Goal: Task Accomplishment & Management: Manage account settings

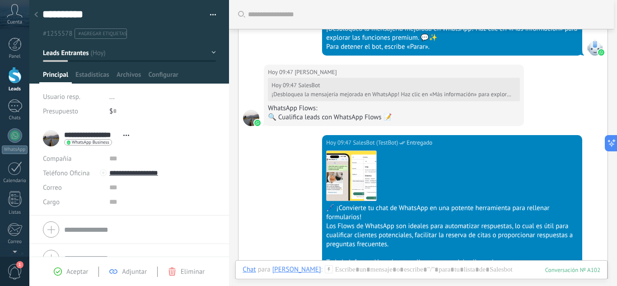
click at [88, 111] on div "Presupuesto" at bounding box center [73, 111] width 60 height 14
click at [113, 111] on input "text" at bounding box center [115, 111] width 4 height 14
drag, startPoint x: 114, startPoint y: 113, endPoint x: 125, endPoint y: 112, distance: 11.3
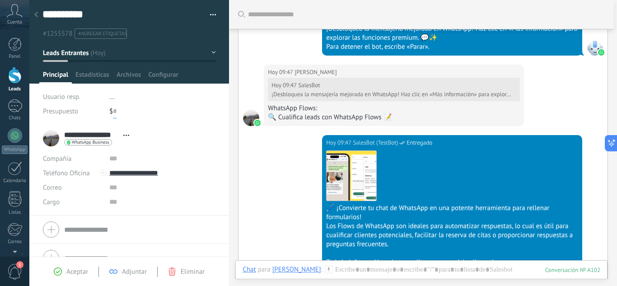
click at [125, 112] on div "$ 0" at bounding box center [162, 111] width 107 height 14
type input "***"
click at [68, 267] on button "Guardar" at bounding box center [58, 271] width 31 height 17
click at [65, 269] on span "Guardar" at bounding box center [58, 272] width 21 height 6
click at [122, 112] on input "***" at bounding box center [118, 111] width 11 height 14
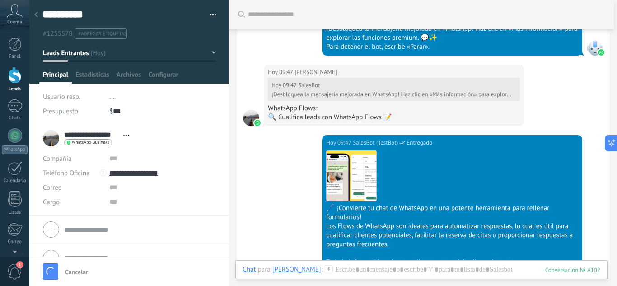
click at [100, 111] on div "Presupuesto" at bounding box center [73, 111] width 60 height 14
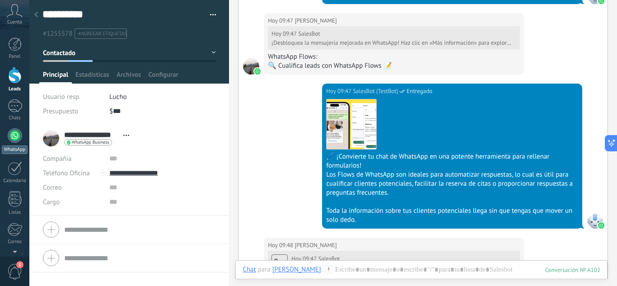
click at [11, 134] on div at bounding box center [15, 135] width 14 height 14
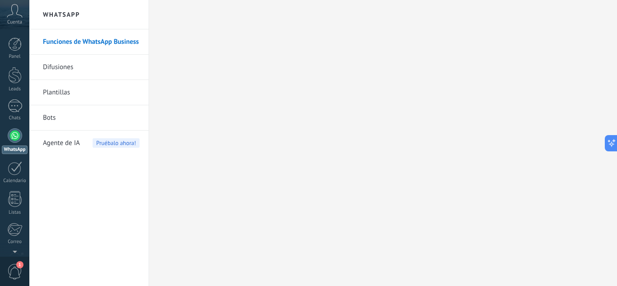
click at [111, 115] on link "Bots" at bounding box center [91, 117] width 97 height 25
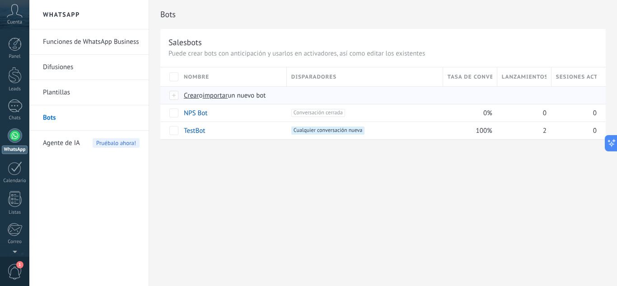
click at [193, 96] on span "Crear" at bounding box center [191, 95] width 15 height 9
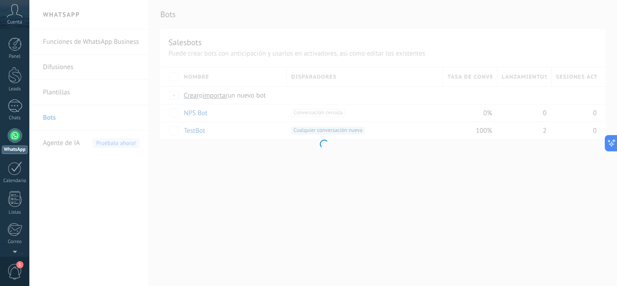
click at [213, 96] on div at bounding box center [322, 143] width 587 height 286
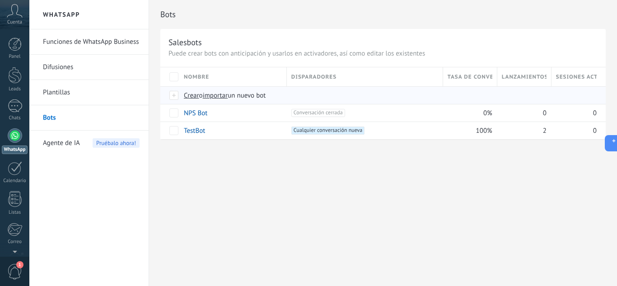
click at [220, 95] on span "importar" at bounding box center [215, 95] width 25 height 9
click at [0, 0] on input "importar un nuevo bot" at bounding box center [0, 0] width 0 height 0
click at [614, 144] on button at bounding box center [609, 143] width 16 height 16
type textarea "**********"
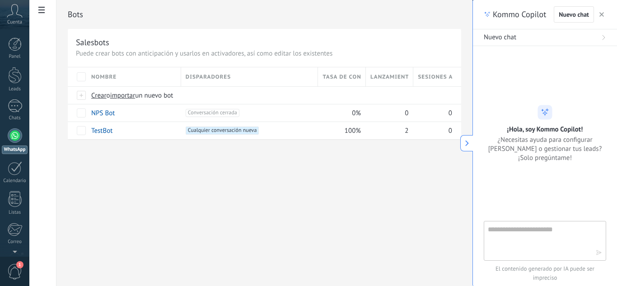
scroll to position [14, 0]
click at [543, 234] on textarea at bounding box center [538, 240] width 102 height 32
type textarea "**********"
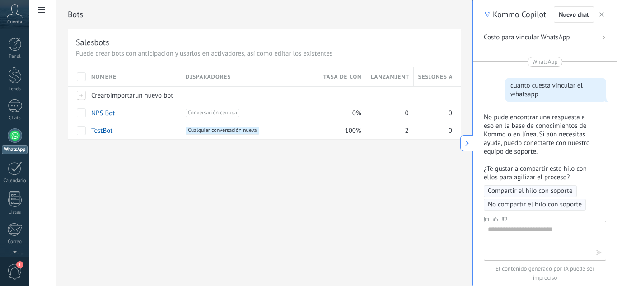
scroll to position [62, 0]
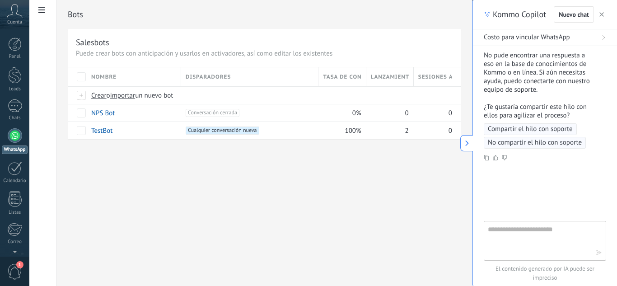
drag, startPoint x: 423, startPoint y: 1, endPoint x: 310, endPoint y: 184, distance: 215.3
click at [310, 184] on div "Bots Salesbots Puede crear bots con anticipación y usarlos en activadores, así …" at bounding box center [264, 142] width 416 height 285
click at [13, 275] on span "1" at bounding box center [14, 272] width 15 height 16
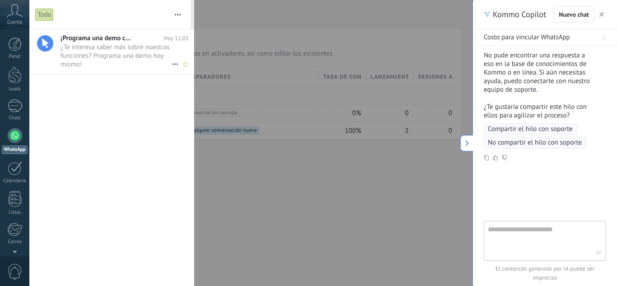
click at [135, 56] on span "¿Te interesa saber más sobre nuestras funciones? Programa una demo [DATE] mismo…" at bounding box center [115, 55] width 111 height 25
click at [313, 98] on div at bounding box center [308, 143] width 617 height 286
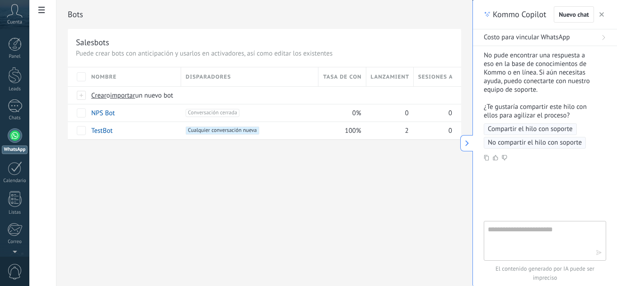
click at [465, 143] on icon at bounding box center [467, 143] width 6 height 6
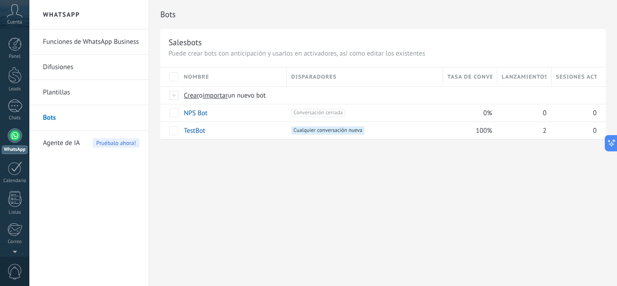
click at [68, 101] on link "Plantillas" at bounding box center [91, 92] width 97 height 25
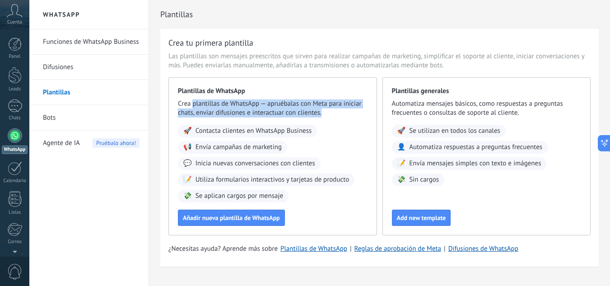
drag, startPoint x: 192, startPoint y: 104, endPoint x: 347, endPoint y: 110, distance: 155.4
click at [347, 110] on span "Crea plantillas de WhatsApp — apruébalas con Meta para iniciar chats, enviar di…" at bounding box center [273, 108] width 190 height 18
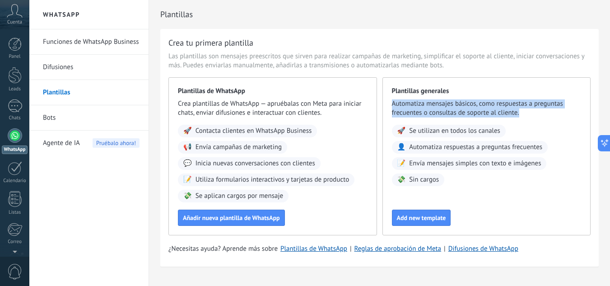
drag, startPoint x: 383, startPoint y: 102, endPoint x: 524, endPoint y: 113, distance: 142.2
click at [524, 113] on div "Plantillas generales Automatiza mensajes básicos, como respuestas a preguntas f…" at bounding box center [486, 156] width 209 height 158
click at [524, 113] on span "Automatiza mensajes básicos, como respuestas a preguntas frecuentes o consultas…" at bounding box center [487, 108] width 190 height 18
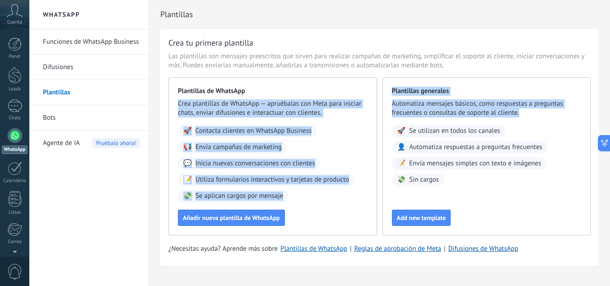
drag, startPoint x: 520, startPoint y: 112, endPoint x: 357, endPoint y: 95, distance: 163.9
click at [357, 95] on div "Plantillas de WhatsApp Crea plantillas de WhatsApp — apruébalas con Meta para i…" at bounding box center [379, 156] width 422 height 158
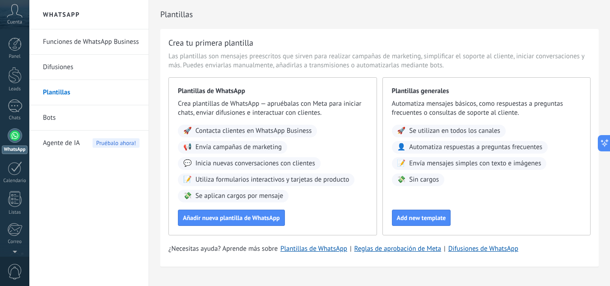
click at [233, 97] on div "Plantillas de WhatsApp Crea plantillas de WhatsApp — apruébalas con Meta para i…" at bounding box center [272, 156] width 209 height 158
click at [96, 46] on link "Funciones de WhatsApp Business" at bounding box center [91, 41] width 97 height 25
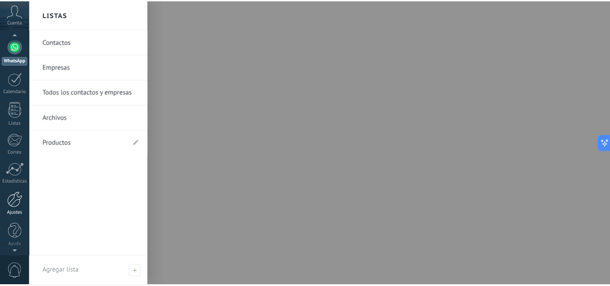
scroll to position [90, 0]
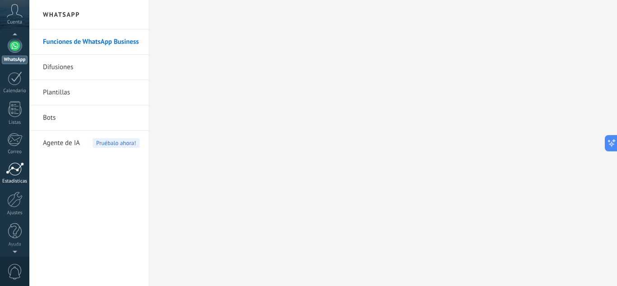
click at [14, 178] on link "Estadísticas" at bounding box center [14, 173] width 29 height 22
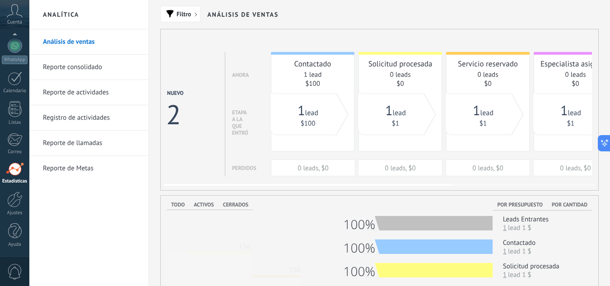
drag, startPoint x: 173, startPoint y: 113, endPoint x: 280, endPoint y: 139, distance: 110.0
click at [280, 139] on div "Nuevo 2 Ahora Etapa a la que entró Perdidos Contactado 1 lead $100 0 leads, $0 …" at bounding box center [486, 114] width 639 height 124
click at [403, 112] on link "1 lead" at bounding box center [395, 112] width 21 height 9
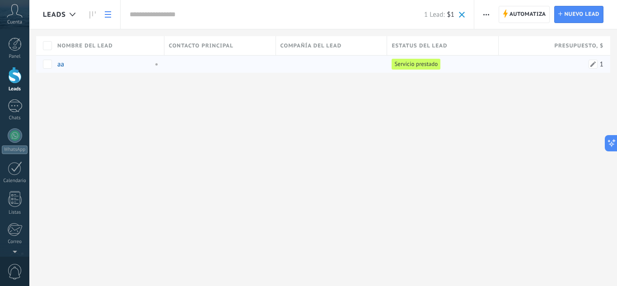
click at [602, 65] on span "1" at bounding box center [601, 64] width 4 height 9
drag, startPoint x: 603, startPoint y: 46, endPoint x: 554, endPoint y: 42, distance: 48.9
click at [554, 42] on span "Presupuesto , $" at bounding box center [578, 46] width 49 height 9
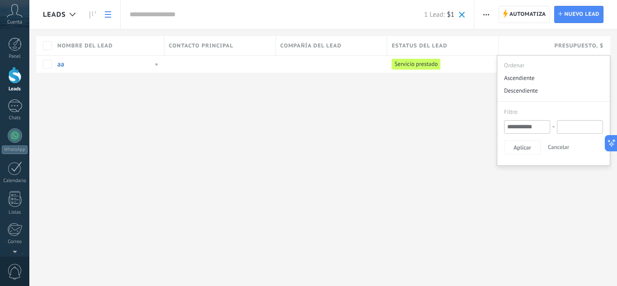
drag, startPoint x: 545, startPoint y: 42, endPoint x: 616, endPoint y: 45, distance: 71.4
click at [616, 45] on div "Nombre del lead Contacto principal Compañía del lead Estatus del lead Presupues…" at bounding box center [326, 54] width 580 height 37
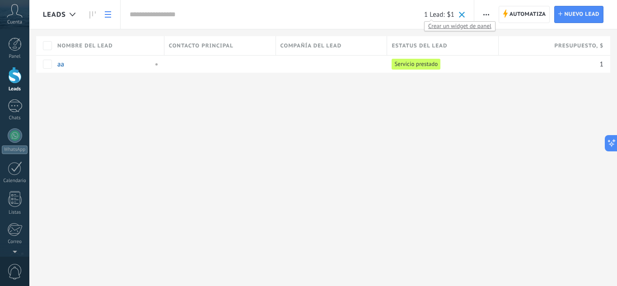
click at [438, 13] on span "1 Lead:" at bounding box center [434, 14] width 20 height 9
click at [442, 25] on span "Crear un widget de panel" at bounding box center [459, 25] width 70 height 9
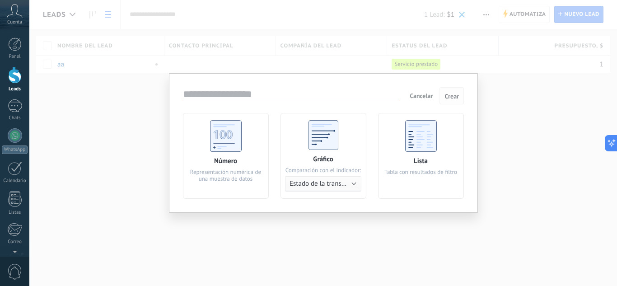
click at [459, 95] on button "Crear" at bounding box center [451, 95] width 24 height 17
click at [453, 95] on span "Crear" at bounding box center [451, 96] width 14 height 6
click at [449, 97] on span "Crear" at bounding box center [451, 96] width 14 height 6
click at [425, 95] on span "Cancelar" at bounding box center [420, 96] width 23 height 8
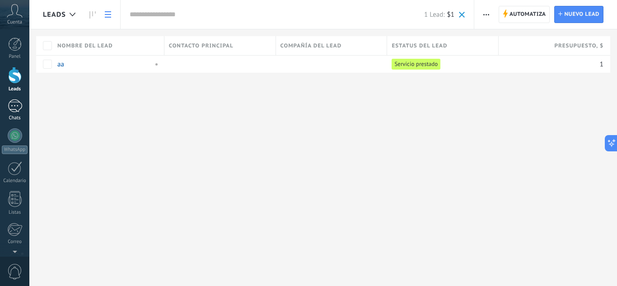
click at [13, 111] on div "1" at bounding box center [15, 105] width 14 height 13
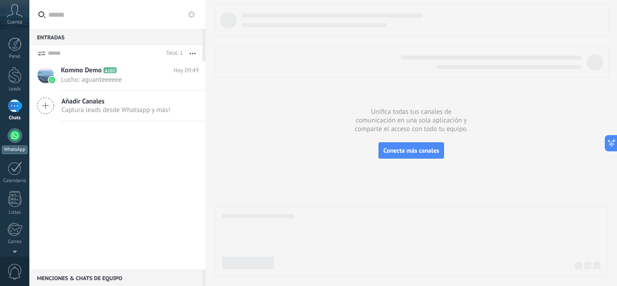
click at [7, 137] on link "WhatsApp" at bounding box center [14, 141] width 29 height 26
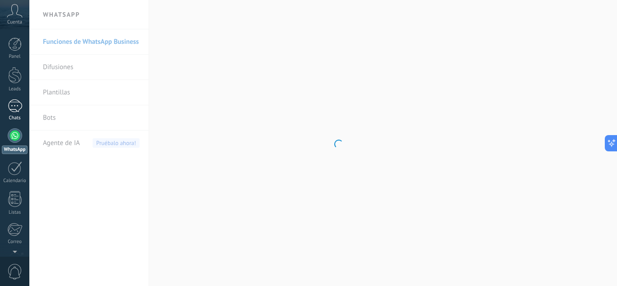
click at [12, 105] on div "1" at bounding box center [15, 105] width 14 height 13
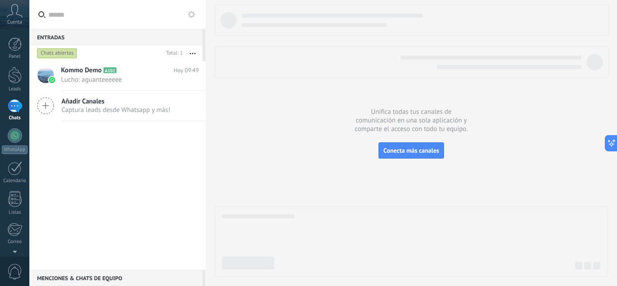
click at [25, 123] on div "Panel Leads 1 Chats WhatsApp Clientes" at bounding box center [14, 191] width 29 height 309
click at [21, 129] on link "WhatsApp" at bounding box center [14, 141] width 29 height 26
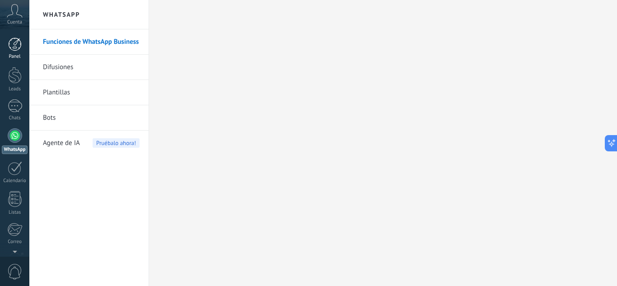
click at [14, 46] on div at bounding box center [15, 44] width 14 height 14
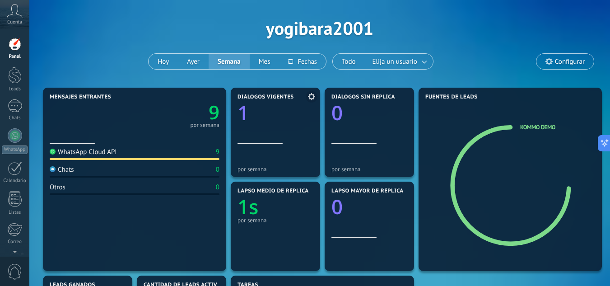
scroll to position [45, 0]
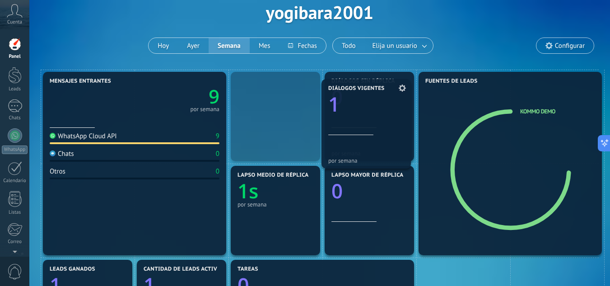
drag, startPoint x: 264, startPoint y: 108, endPoint x: 366, endPoint y: 113, distance: 102.6
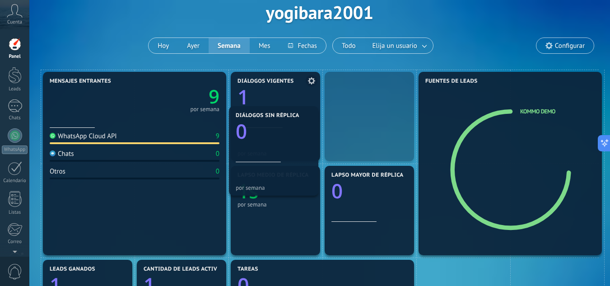
drag, startPoint x: 362, startPoint y: 89, endPoint x: 248, endPoint y: 97, distance: 114.5
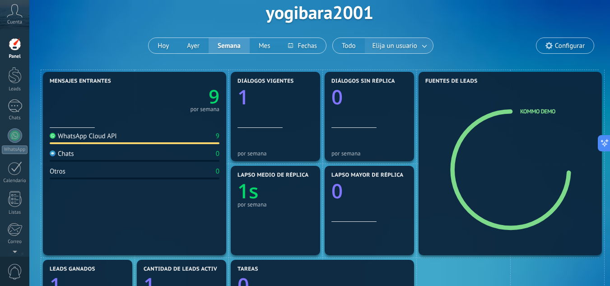
click at [384, 46] on span "Elija un usuario" at bounding box center [395, 46] width 48 height 12
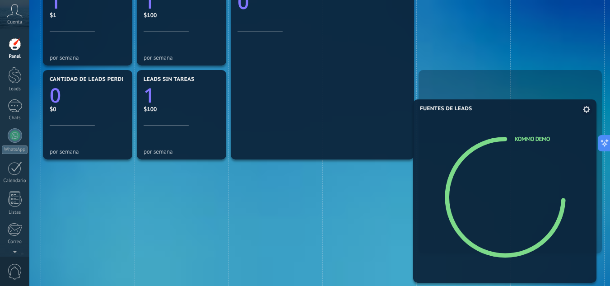
scroll to position [348, 0]
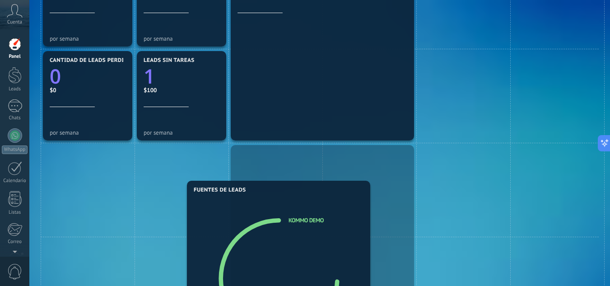
drag, startPoint x: 537, startPoint y: 142, endPoint x: 325, endPoint y: 238, distance: 233.3
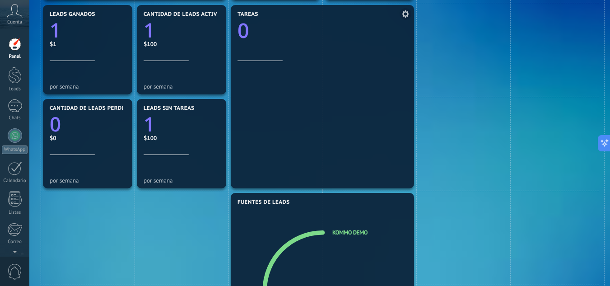
scroll to position [212, 0]
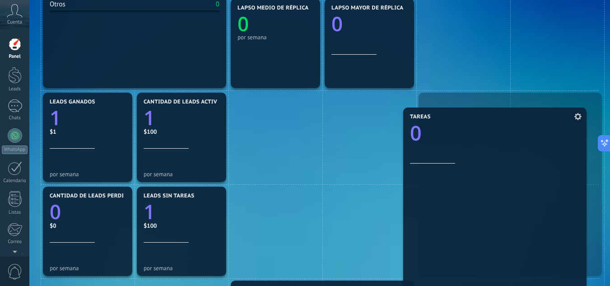
drag, startPoint x: 322, startPoint y: 172, endPoint x: 497, endPoint y: 186, distance: 175.7
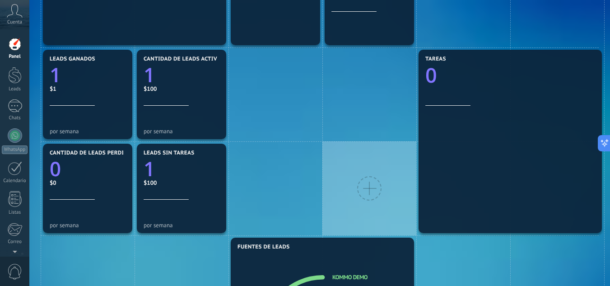
scroll to position [257, 0]
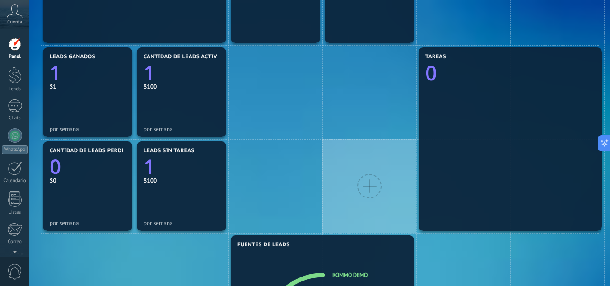
drag, startPoint x: 346, startPoint y: 229, endPoint x: 342, endPoint y: 166, distance: 63.3
click at [342, 166] on div at bounding box center [369, 186] width 94 height 94
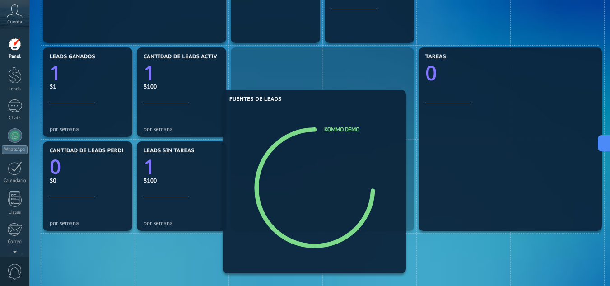
drag, startPoint x: 333, startPoint y: 258, endPoint x: 333, endPoint y: 87, distance: 170.6
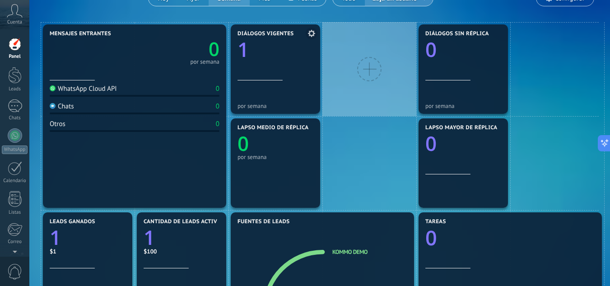
scroll to position [77, 0]
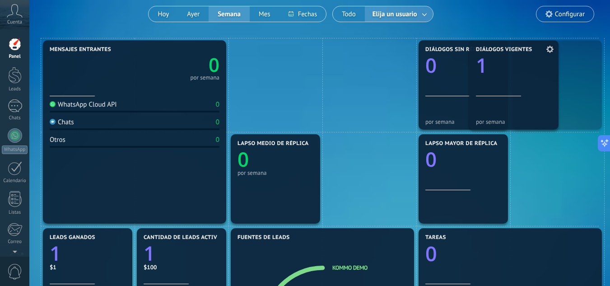
drag, startPoint x: 298, startPoint y: 102, endPoint x: 588, endPoint y: 96, distance: 289.3
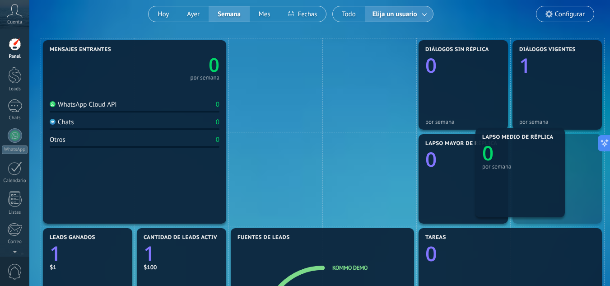
drag, startPoint x: 285, startPoint y: 188, endPoint x: 556, endPoint y: 182, distance: 270.4
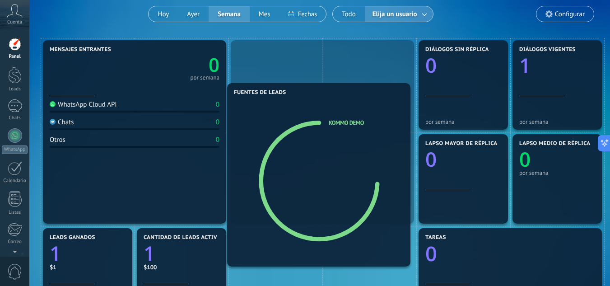
drag, startPoint x: 349, startPoint y: 258, endPoint x: 371, endPoint y: 87, distance: 172.4
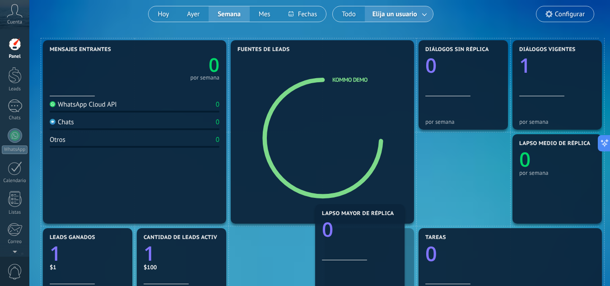
drag, startPoint x: 418, startPoint y: 188, endPoint x: 269, endPoint y: 255, distance: 163.6
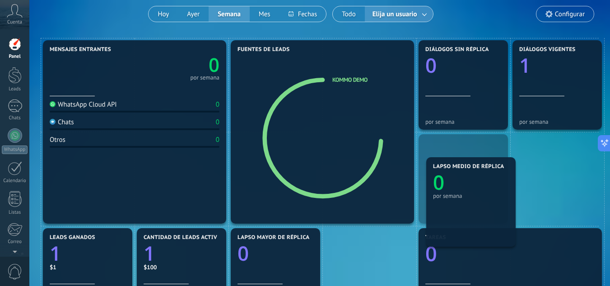
drag, startPoint x: 539, startPoint y: 188, endPoint x: 335, endPoint y: 274, distance: 220.9
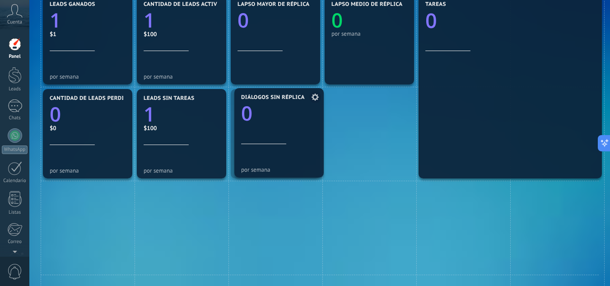
drag, startPoint x: 453, startPoint y: 92, endPoint x: 273, endPoint y: 127, distance: 183.0
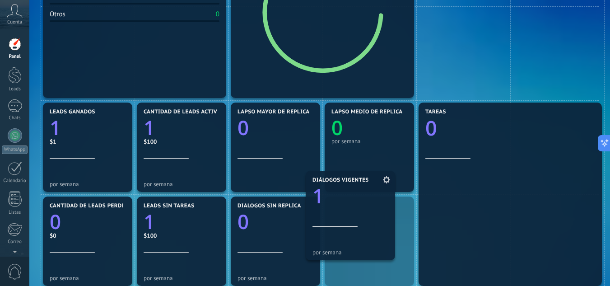
scroll to position [221, 0]
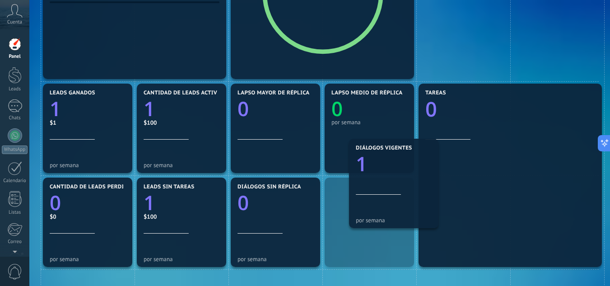
drag, startPoint x: 546, startPoint y: 144, endPoint x: 376, endPoint y: 193, distance: 177.4
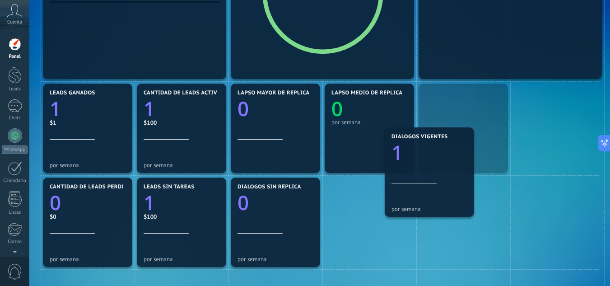
drag, startPoint x: 380, startPoint y: 205, endPoint x: 431, endPoint y: 150, distance: 75.1
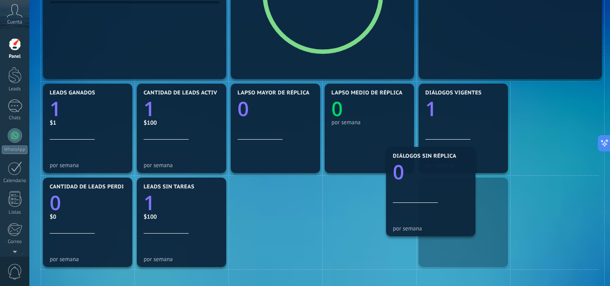
drag, startPoint x: 303, startPoint y: 221, endPoint x: 588, endPoint y: 108, distance: 306.7
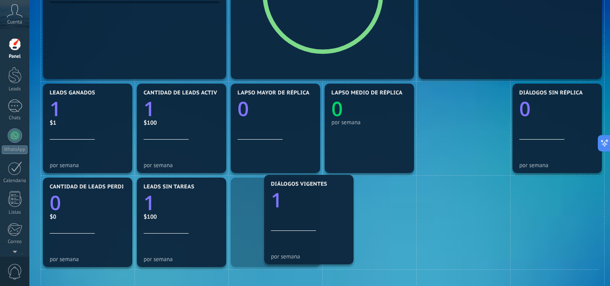
drag, startPoint x: 454, startPoint y: 128, endPoint x: 297, endPoint y: 220, distance: 181.7
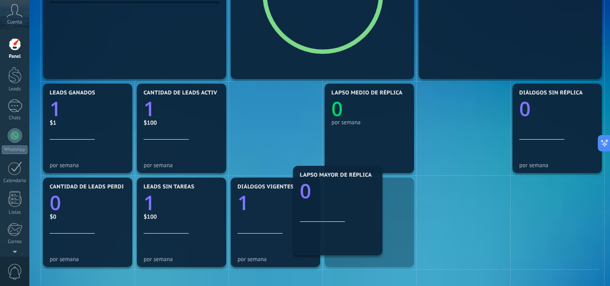
drag, startPoint x: 296, startPoint y: 142, endPoint x: 338, endPoint y: 221, distance: 89.6
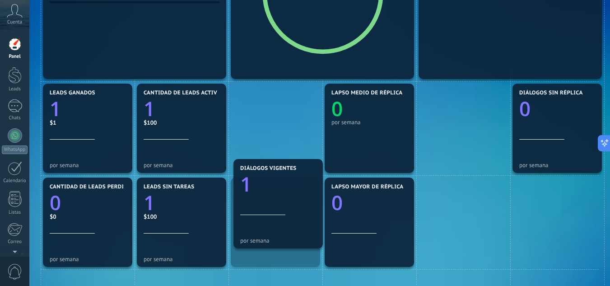
drag, startPoint x: 290, startPoint y: 201, endPoint x: 291, endPoint y: 142, distance: 59.1
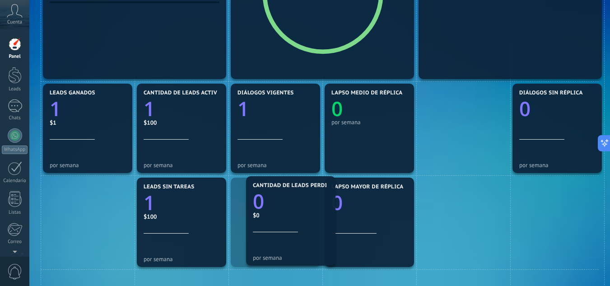
drag, startPoint x: 77, startPoint y: 236, endPoint x: 421, endPoint y: 143, distance: 356.3
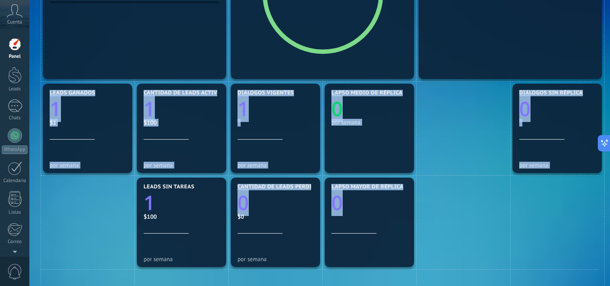
drag, startPoint x: 411, startPoint y: 137, endPoint x: 358, endPoint y: 173, distance: 64.6
click at [343, 178] on div "Mensajes entrantes 0 por semana WhatsApp Cloud API 0 Chats 0 Otros 0 Diálogos v…" at bounding box center [320, 221] width 558 height 657
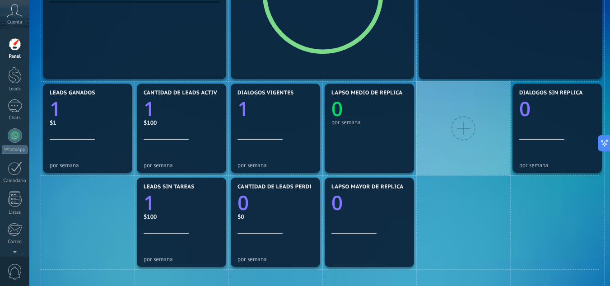
click at [446, 155] on div at bounding box center [463, 128] width 94 height 94
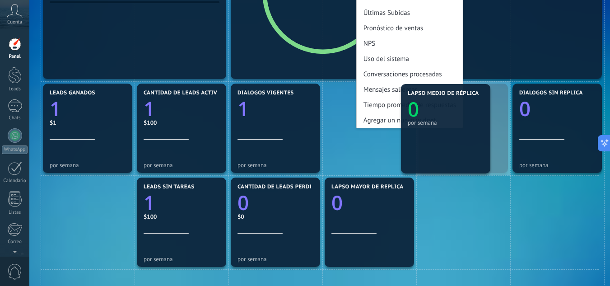
drag, startPoint x: 403, startPoint y: 150, endPoint x: 470, endPoint y: 151, distance: 66.3
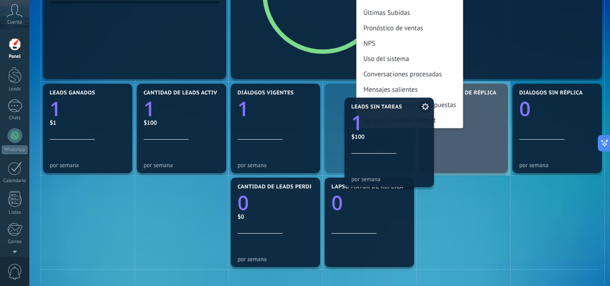
drag, startPoint x: 200, startPoint y: 221, endPoint x: 393, endPoint y: 144, distance: 207.2
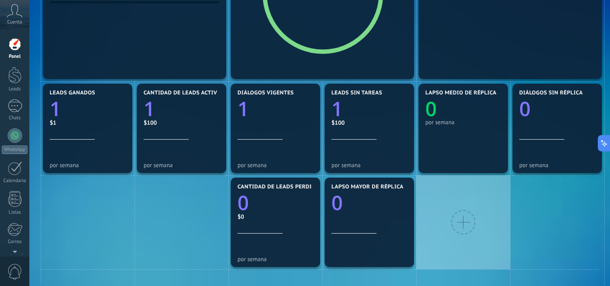
click at [474, 201] on div at bounding box center [463, 222] width 94 height 94
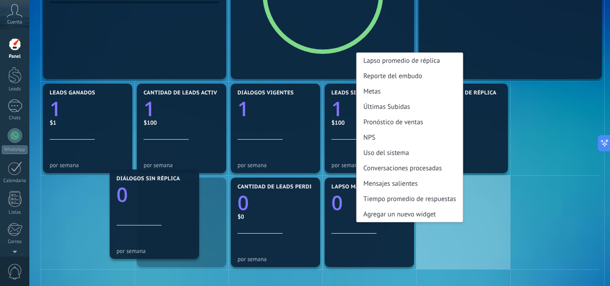
drag, startPoint x: 532, startPoint y: 130, endPoint x: 130, endPoint y: 214, distance: 411.4
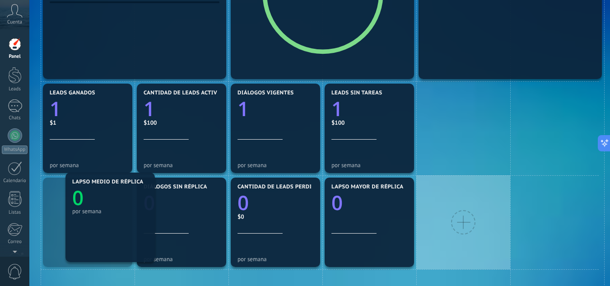
drag, startPoint x: 464, startPoint y: 143, endPoint x: 110, endPoint y: 231, distance: 365.2
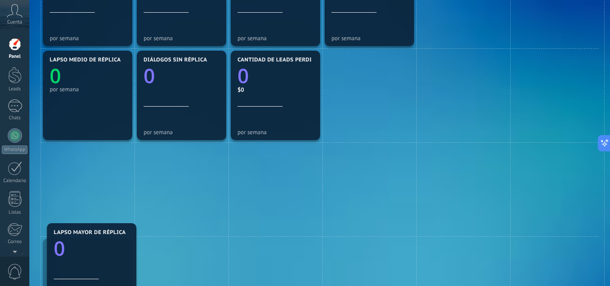
scroll to position [348, 0]
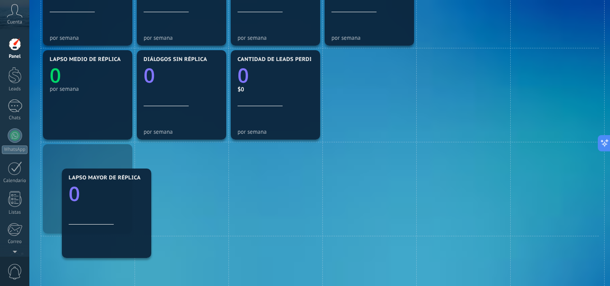
drag, startPoint x: 378, startPoint y: 219, endPoint x: 115, endPoint y: 210, distance: 262.8
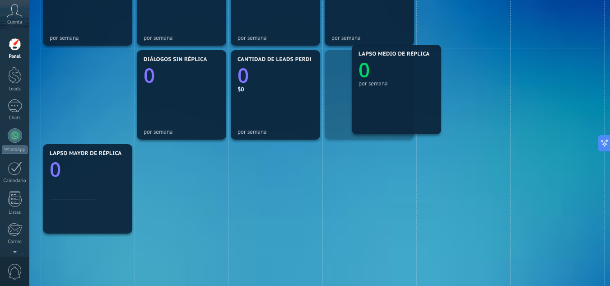
drag, startPoint x: 175, startPoint y: 127, endPoint x: 391, endPoint y: 125, distance: 216.2
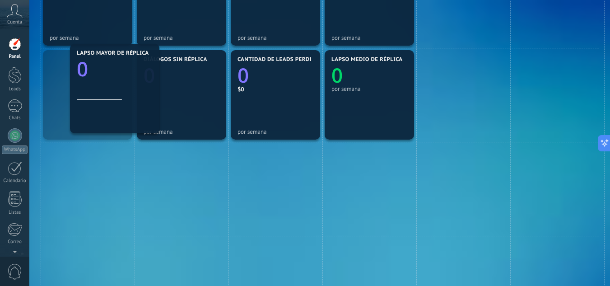
drag, startPoint x: 51, startPoint y: 200, endPoint x: 78, endPoint y: 98, distance: 105.6
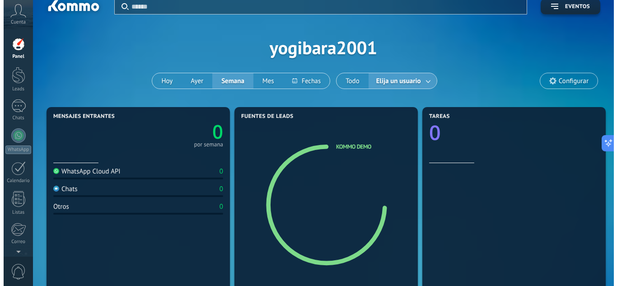
scroll to position [0, 0]
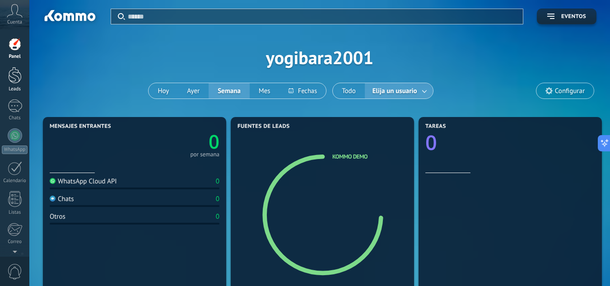
click at [15, 72] on div at bounding box center [15, 75] width 14 height 17
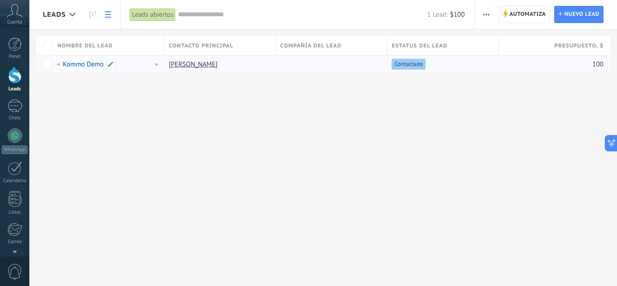
click at [63, 65] on link "Kommo Demo" at bounding box center [83, 64] width 41 height 9
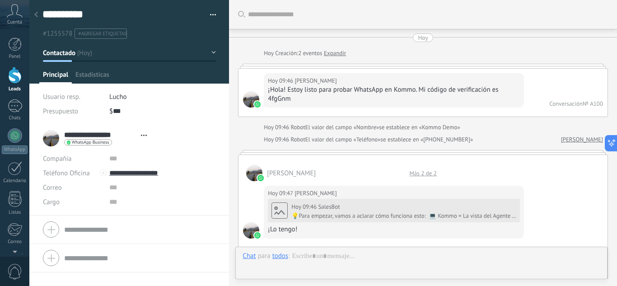
type textarea "**********"
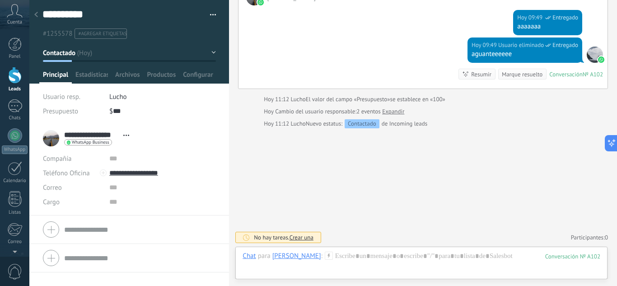
drag, startPoint x: 111, startPoint y: 112, endPoint x: 136, endPoint y: 112, distance: 24.8
click at [133, 112] on div "$ *** 100" at bounding box center [162, 111] width 107 height 14
click at [136, 112] on div "$ *** 100" at bounding box center [162, 111] width 107 height 14
click at [120, 112] on input "***" at bounding box center [118, 111] width 11 height 14
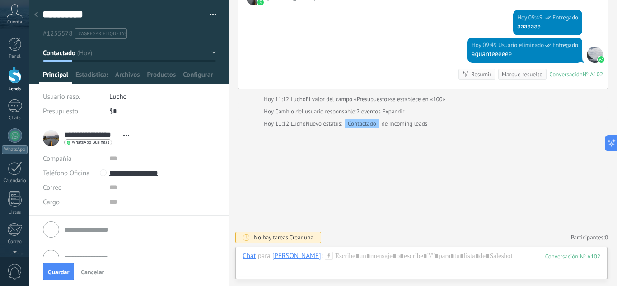
type input "*"
click at [138, 112] on div "$ * 0" at bounding box center [162, 111] width 107 height 14
click at [105, 65] on div at bounding box center [129, 41] width 200 height 83
click at [103, 68] on div at bounding box center [129, 41] width 200 height 83
click at [108, 72] on span "Estadísticas" at bounding box center [91, 76] width 32 height 13
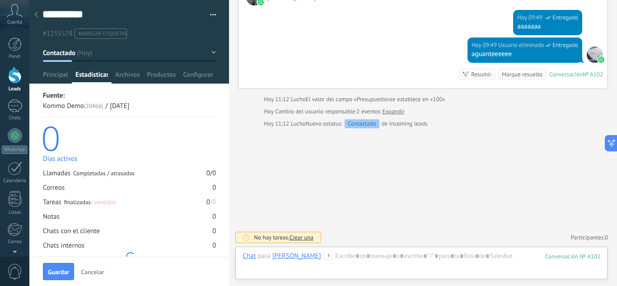
click at [102, 78] on span "Estadísticas" at bounding box center [91, 76] width 32 height 13
drag, startPoint x: 92, startPoint y: 104, endPoint x: 133, endPoint y: 107, distance: 41.1
click at [133, 107] on div "Kommo Demo (20466) / [DATE]" at bounding box center [129, 106] width 173 height 10
click at [130, 107] on div "[DATE]" at bounding box center [119, 106] width 19 height 10
click at [162, 107] on div "Kommo Demo (20466) / [DATE]" at bounding box center [129, 106] width 173 height 10
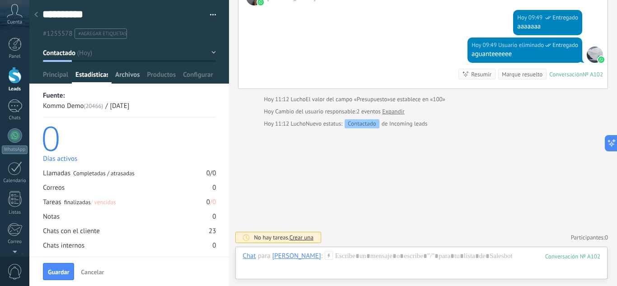
click at [127, 79] on span "Archivos" at bounding box center [127, 76] width 24 height 13
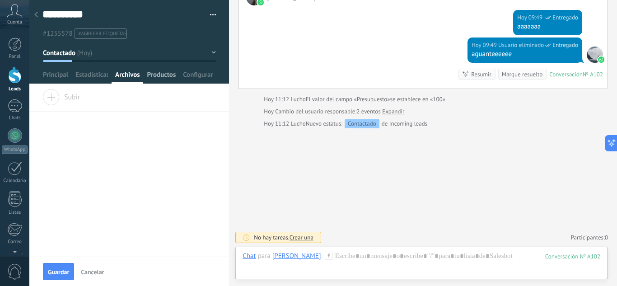
click at [159, 77] on span "Productos" at bounding box center [161, 76] width 29 height 13
click at [204, 76] on span "Configurar" at bounding box center [198, 76] width 30 height 13
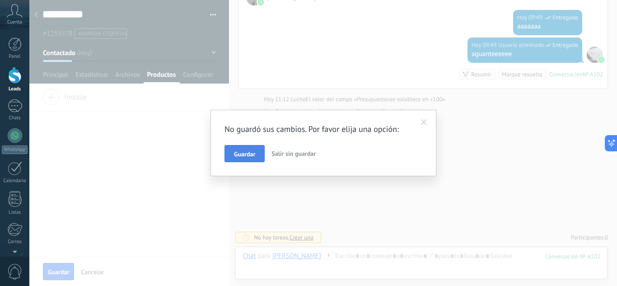
click at [248, 151] on span "Guardar" at bounding box center [244, 154] width 21 height 6
